Goal: Find contact information: Find contact information

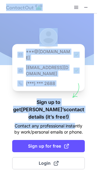
drag, startPoint x: 56, startPoint y: 6, endPoint x: 83, endPoint y: 91, distance: 89.1
click at [83, 91] on div "***@gmail.com ***@company.com (***) *** 2688 Sign up to get Andrea’s contact de…" at bounding box center [48, 97] width 97 height 195
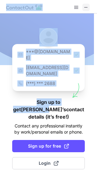
click at [83, 5] on button at bounding box center [85, 7] width 7 height 7
